Goal: Navigation & Orientation: Find specific page/section

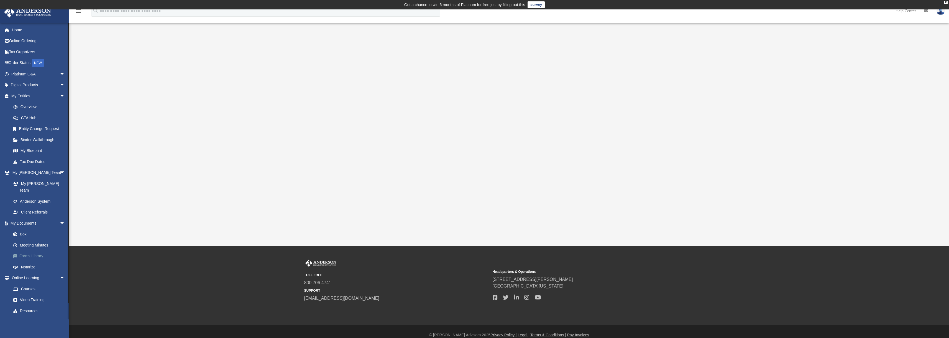
click at [36, 250] on link "Forms Library" at bounding box center [41, 255] width 66 height 11
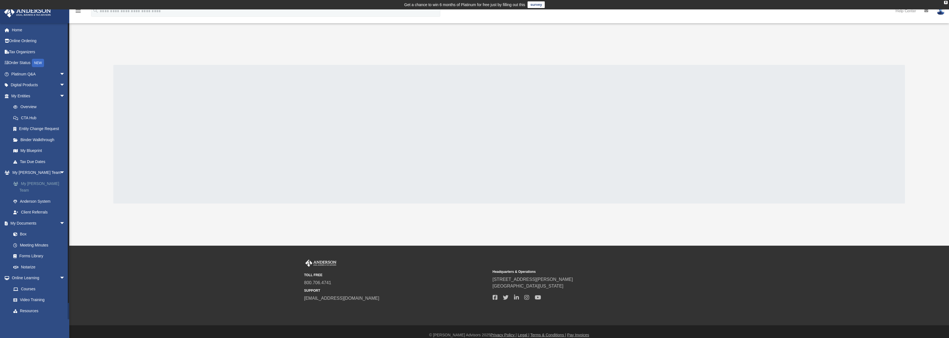
click at [27, 184] on link "My [PERSON_NAME] Team" at bounding box center [41, 187] width 66 height 18
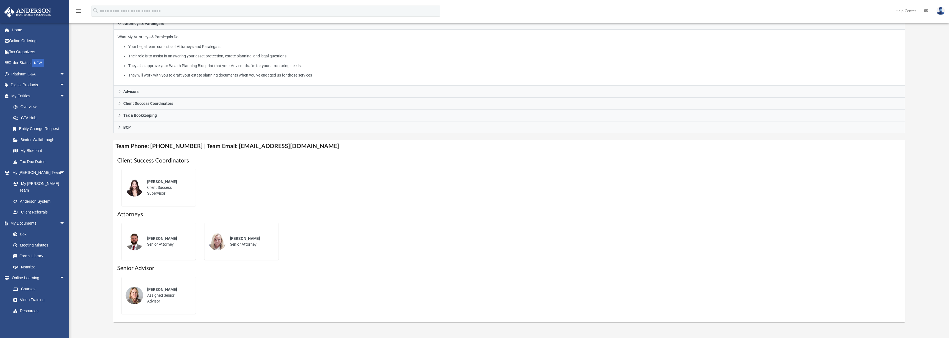
scroll to position [111, 0]
click at [31, 250] on link "Forms Library" at bounding box center [41, 255] width 66 height 11
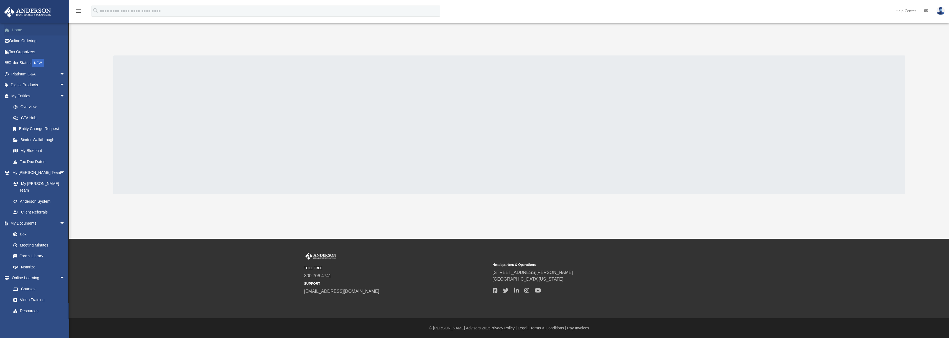
click at [17, 29] on link "Home" at bounding box center [39, 29] width 70 height 11
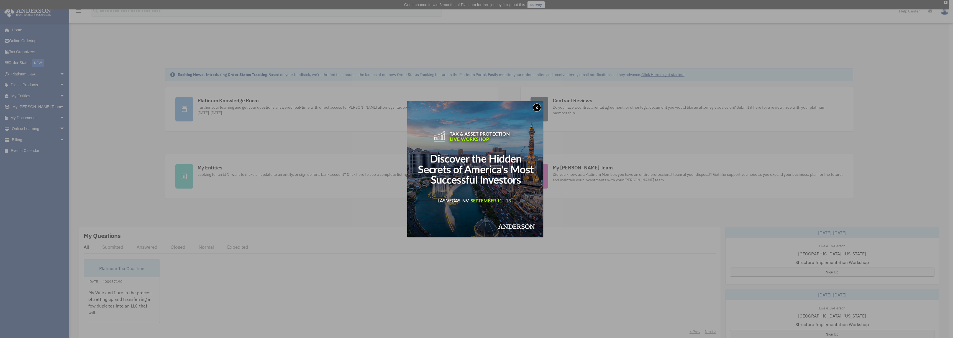
click at [538, 106] on button "x" at bounding box center [537, 107] width 8 height 8
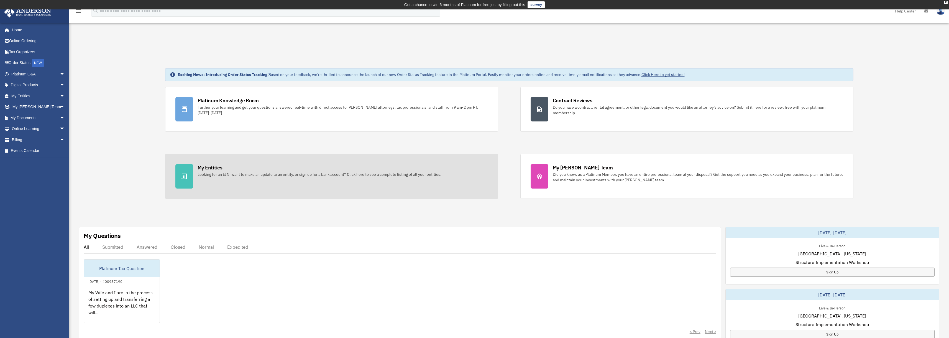
click at [276, 178] on link "My Entities Looking for an EIN, want to make an update to an entity, or sign up…" at bounding box center [331, 176] width 333 height 45
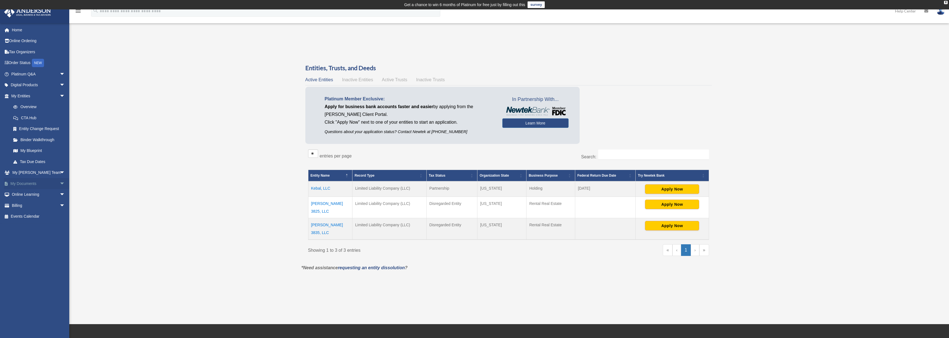
click at [26, 182] on link "My Documents arrow_drop_down" at bounding box center [39, 183] width 70 height 11
click at [60, 185] on span "arrow_drop_down" at bounding box center [65, 183] width 11 height 11
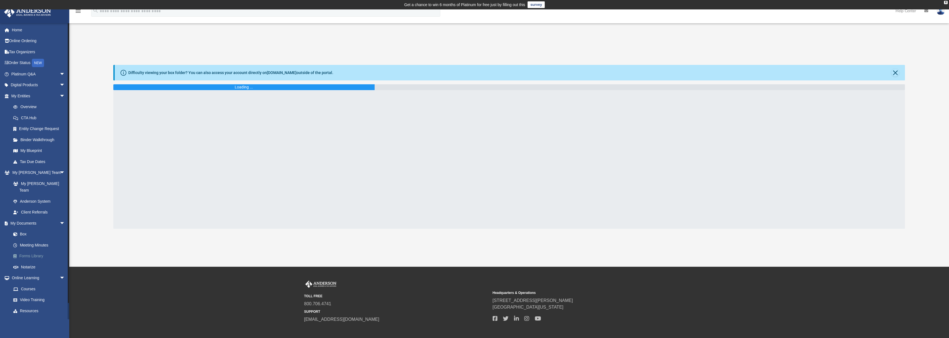
click at [31, 250] on link "Forms Library" at bounding box center [41, 255] width 66 height 11
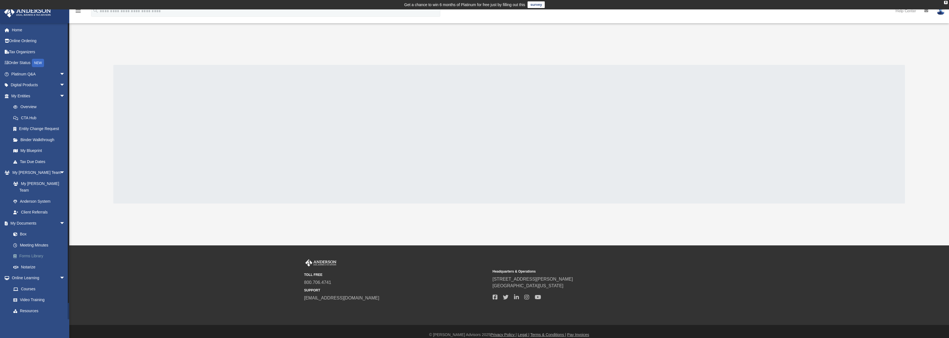
click at [32, 251] on link "Forms Library" at bounding box center [41, 255] width 66 height 11
click at [945, 2] on div "X" at bounding box center [946, 2] width 4 height 3
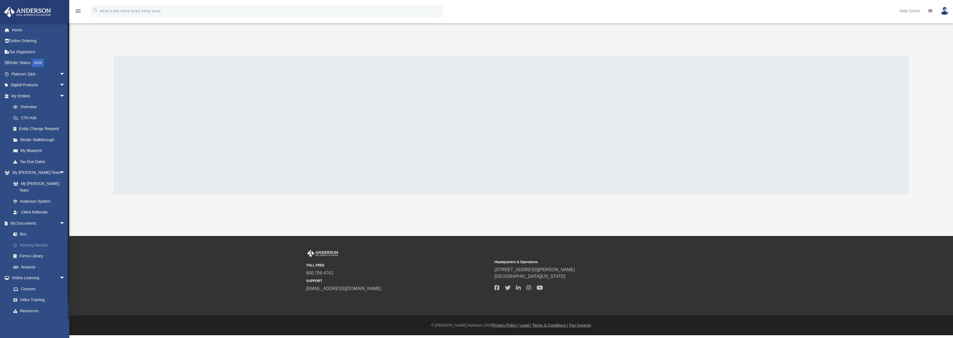
click at [29, 240] on link "Meeting Minutes" at bounding box center [41, 244] width 66 height 11
click at [22, 229] on link "Box" at bounding box center [41, 234] width 66 height 11
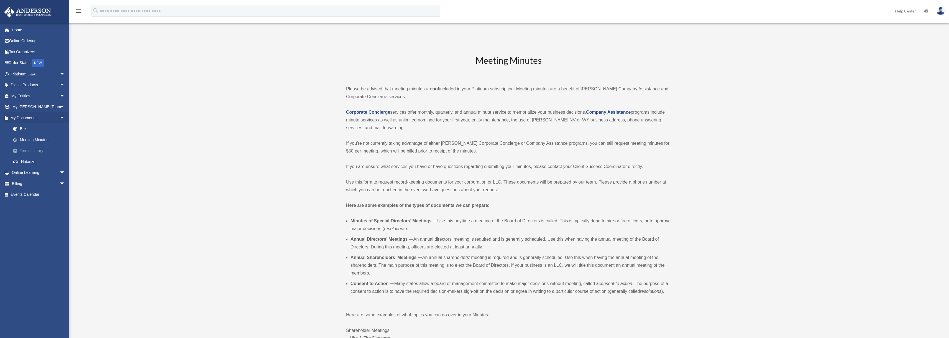
click at [37, 149] on link "Forms Library" at bounding box center [41, 150] width 66 height 11
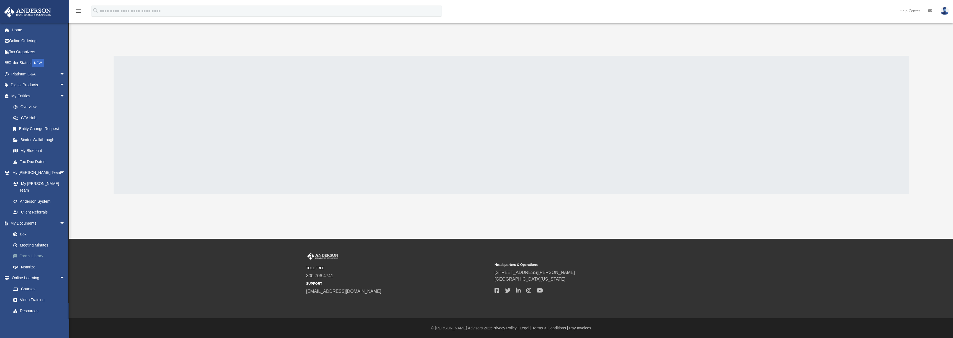
click at [32, 250] on link "Forms Library" at bounding box center [41, 255] width 66 height 11
click at [22, 218] on link "My Documents arrow_drop_down" at bounding box center [39, 223] width 70 height 11
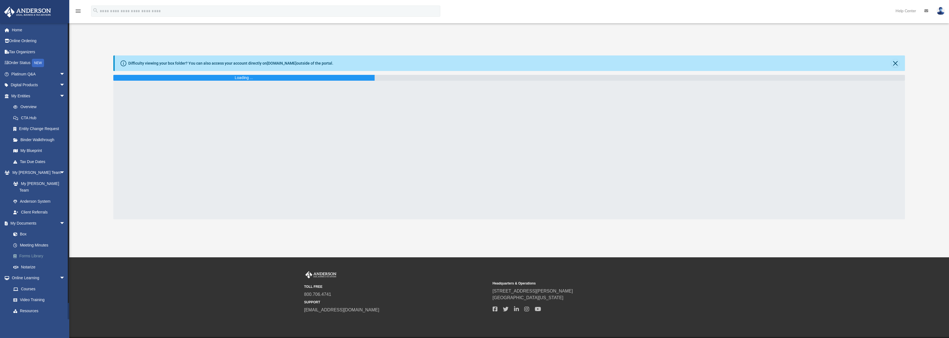
click at [37, 252] on link "Forms Library" at bounding box center [41, 255] width 66 height 11
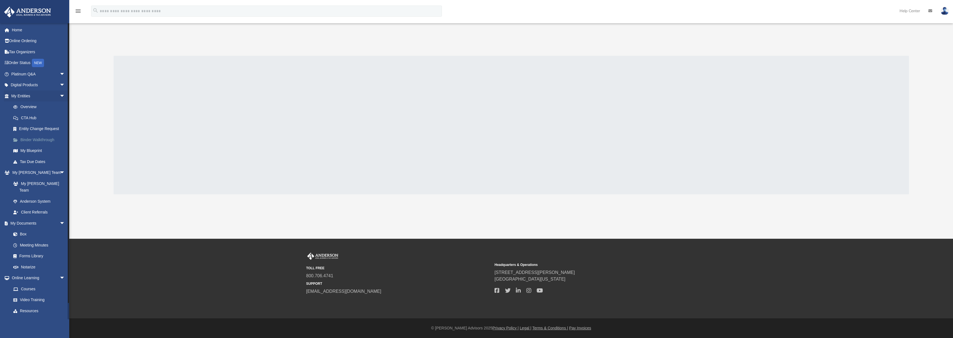
click at [31, 141] on link "Binder Walkthrough" at bounding box center [41, 139] width 66 height 11
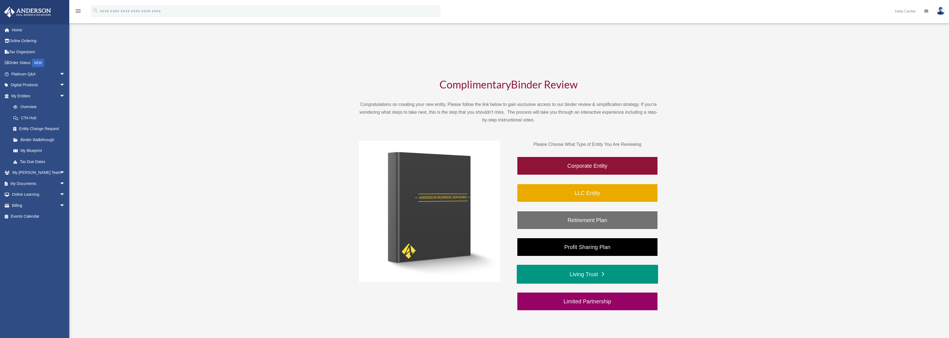
click at [617, 277] on link "Living Trust" at bounding box center [587, 274] width 141 height 19
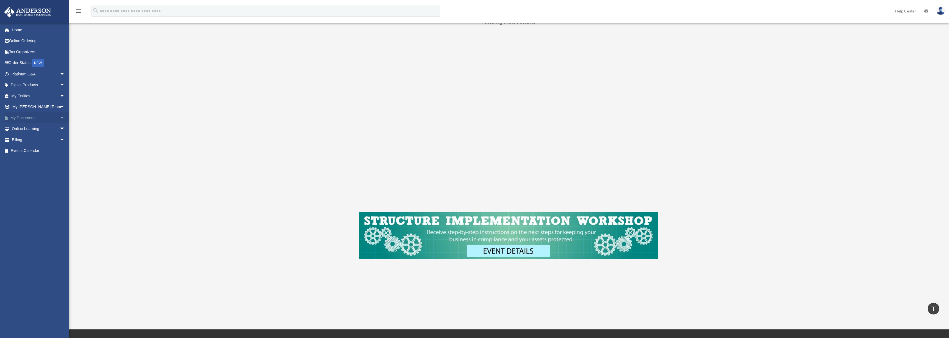
scroll to position [249, 0]
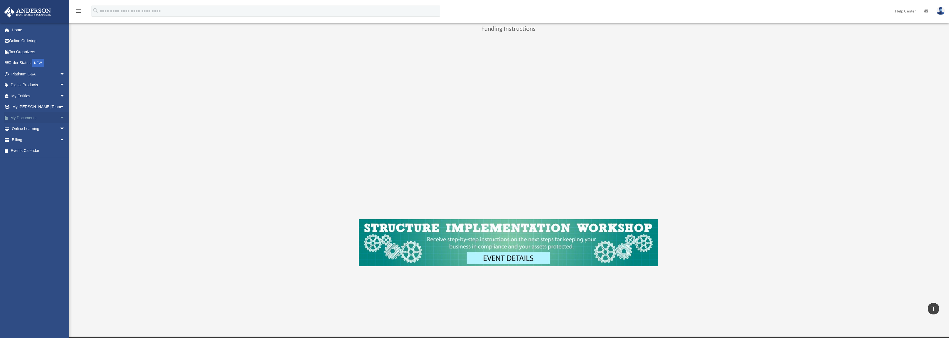
click at [22, 116] on link "My Documents arrow_drop_down" at bounding box center [39, 117] width 70 height 11
